Goal: Transaction & Acquisition: Purchase product/service

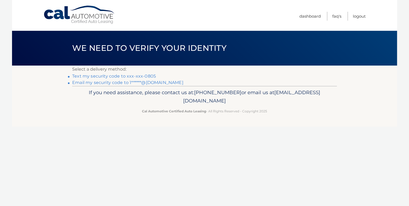
click at [108, 76] on link "Text my security code to xxx-xxx-0805" at bounding box center [114, 76] width 84 height 5
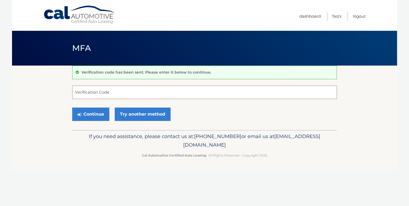
click at [129, 95] on input "Verification Code" at bounding box center [204, 92] width 265 height 13
type input "013718"
click at [90, 112] on button "Continue" at bounding box center [90, 113] width 37 height 13
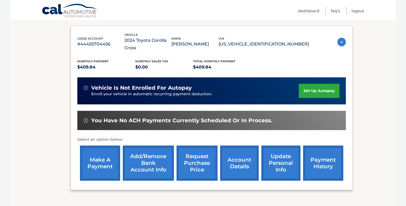
scroll to position [86, 0]
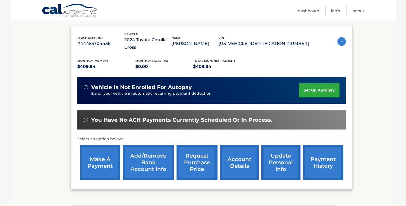
click at [95, 146] on link "make a payment" at bounding box center [100, 162] width 40 height 35
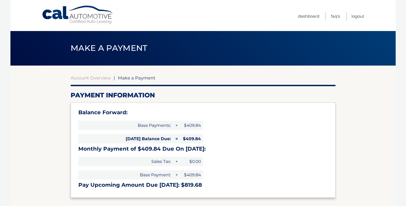
select select "NjI0ODgzZWItYTQzNC00YzBiLTkzYTgtZTRiZmY2YmQwYTMw"
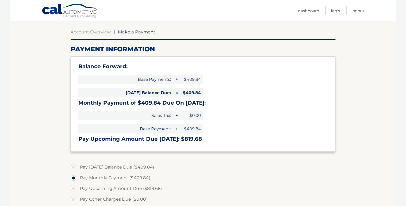
scroll to position [43, 0]
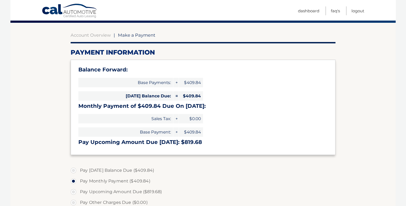
click at [74, 169] on label "Pay [DATE] Balance Due ($409.84)" at bounding box center [203, 170] width 265 height 11
click at [74, 169] on input "Pay [DATE] Balance Due ($409.84)" at bounding box center [75, 169] width 5 height 9
radio input "true"
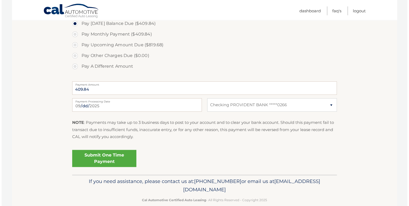
scroll to position [199, 0]
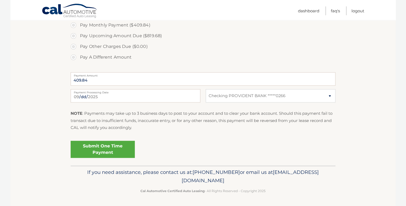
click at [99, 150] on link "Submit One Time Payment" at bounding box center [103, 149] width 64 height 17
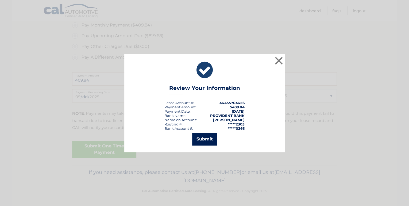
click at [200, 140] on button "Submit" at bounding box center [204, 139] width 25 height 13
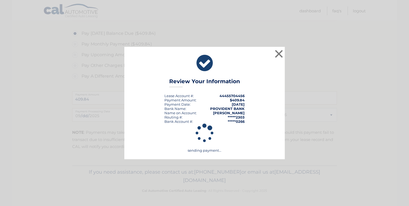
scroll to position [179, 0]
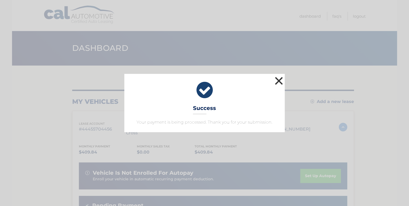
click at [276, 79] on button "×" at bounding box center [278, 80] width 11 height 11
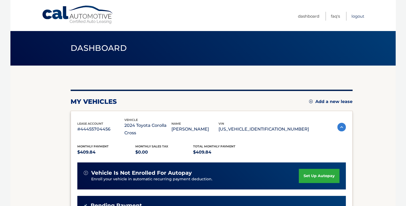
click at [358, 15] on link "Logout" at bounding box center [357, 16] width 13 height 9
